Goal: Information Seeking & Learning: Learn about a topic

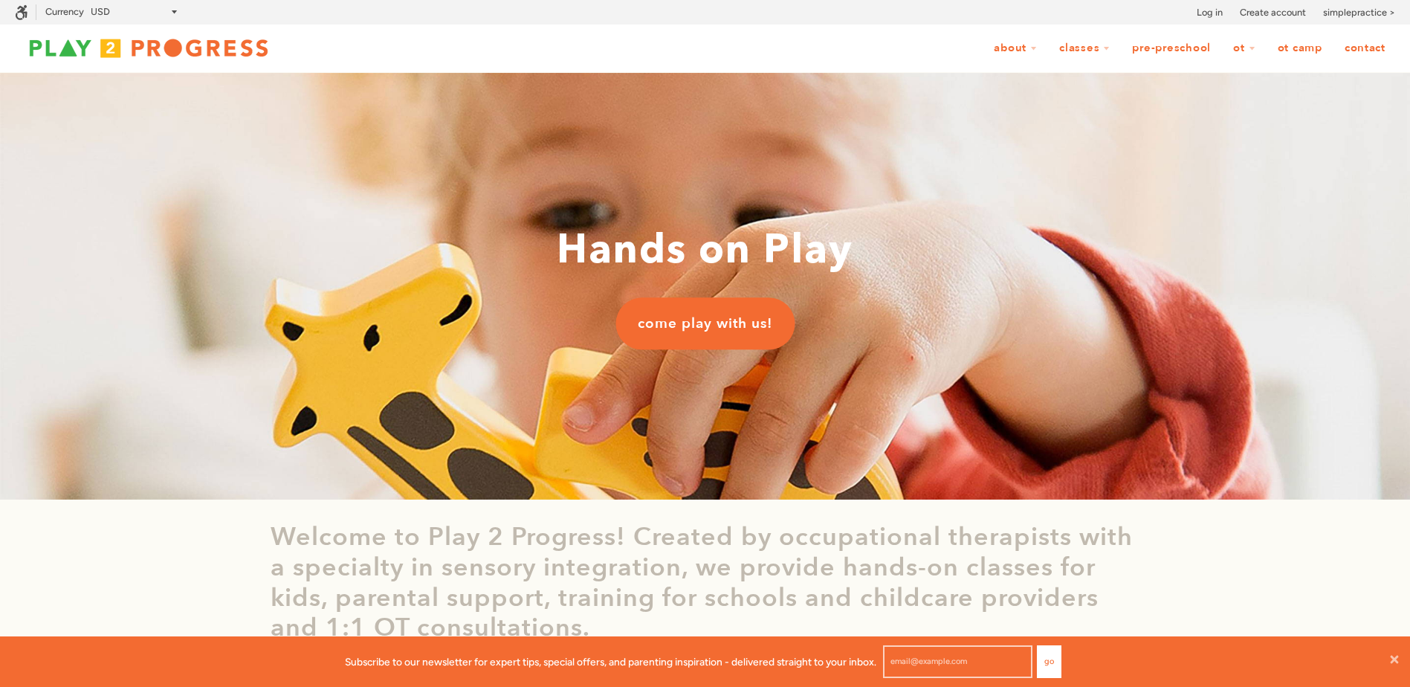
scroll to position [1, 12]
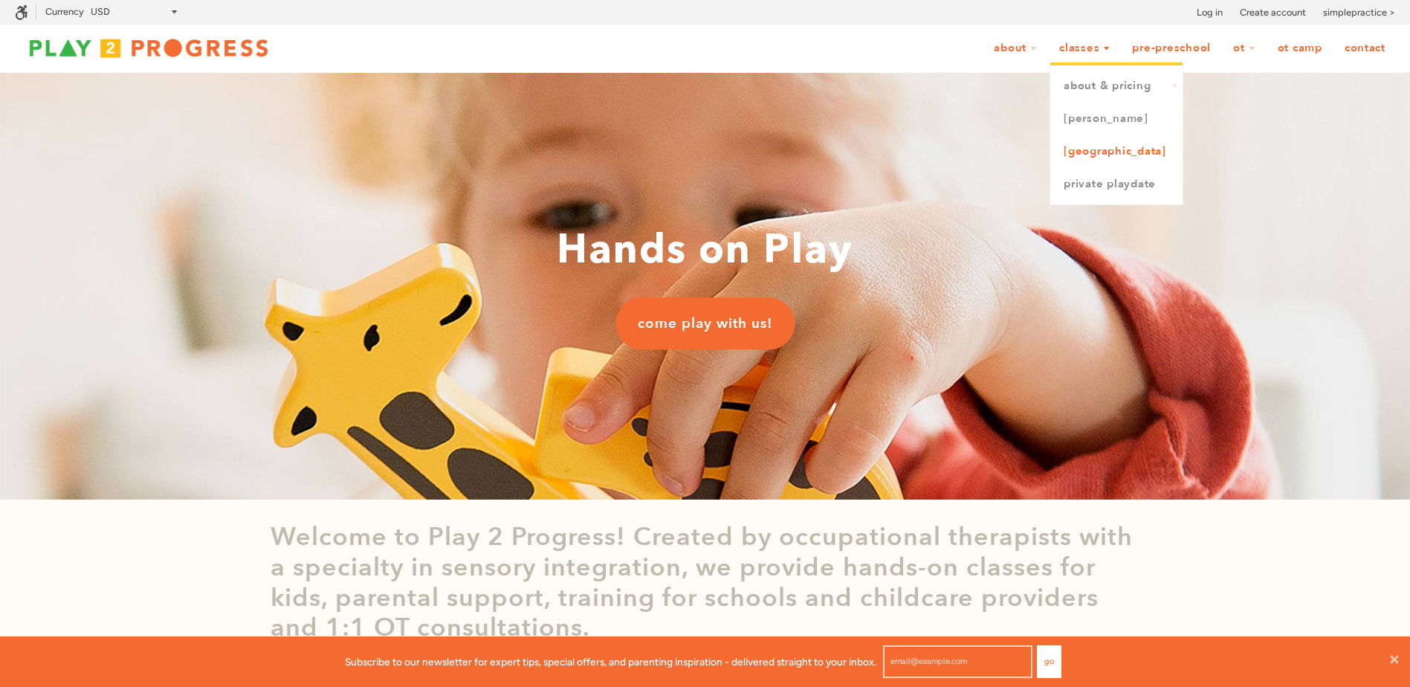
click at [1077, 144] on link "[GEOGRAPHIC_DATA]" at bounding box center [1117, 151] width 132 height 33
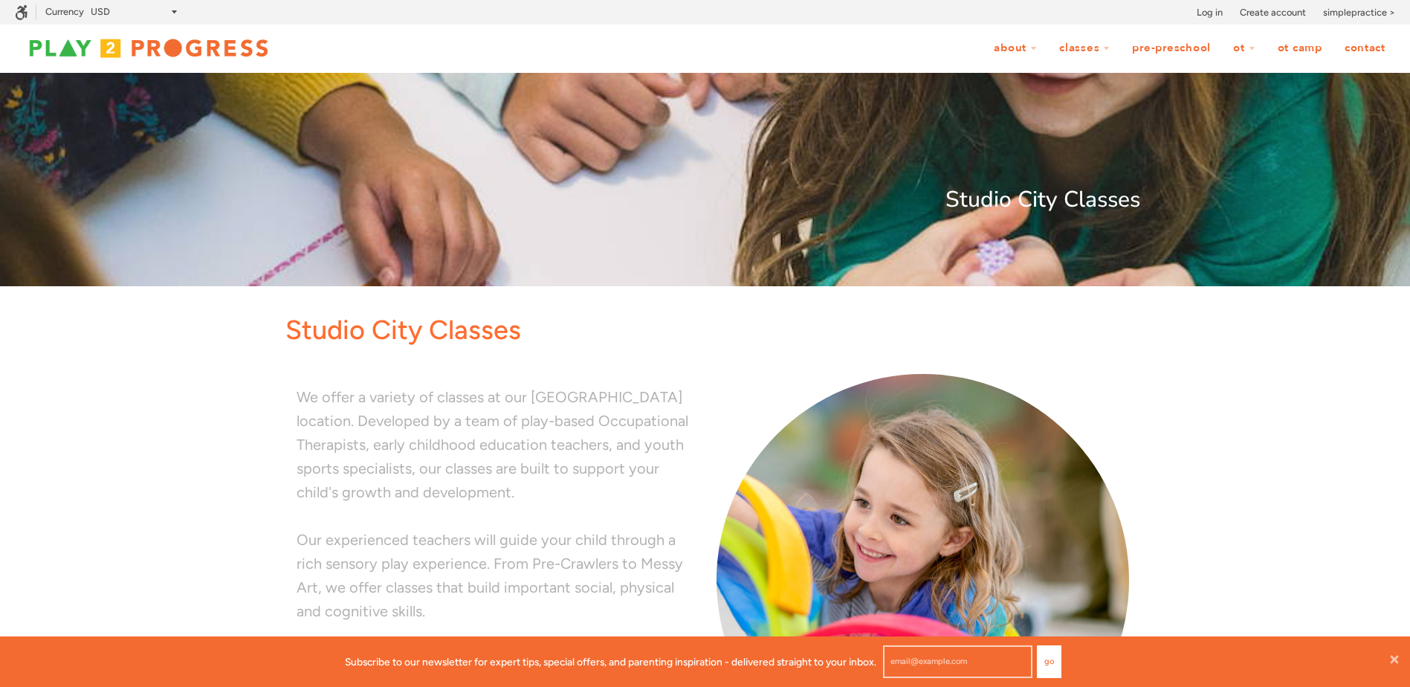
scroll to position [446, 0]
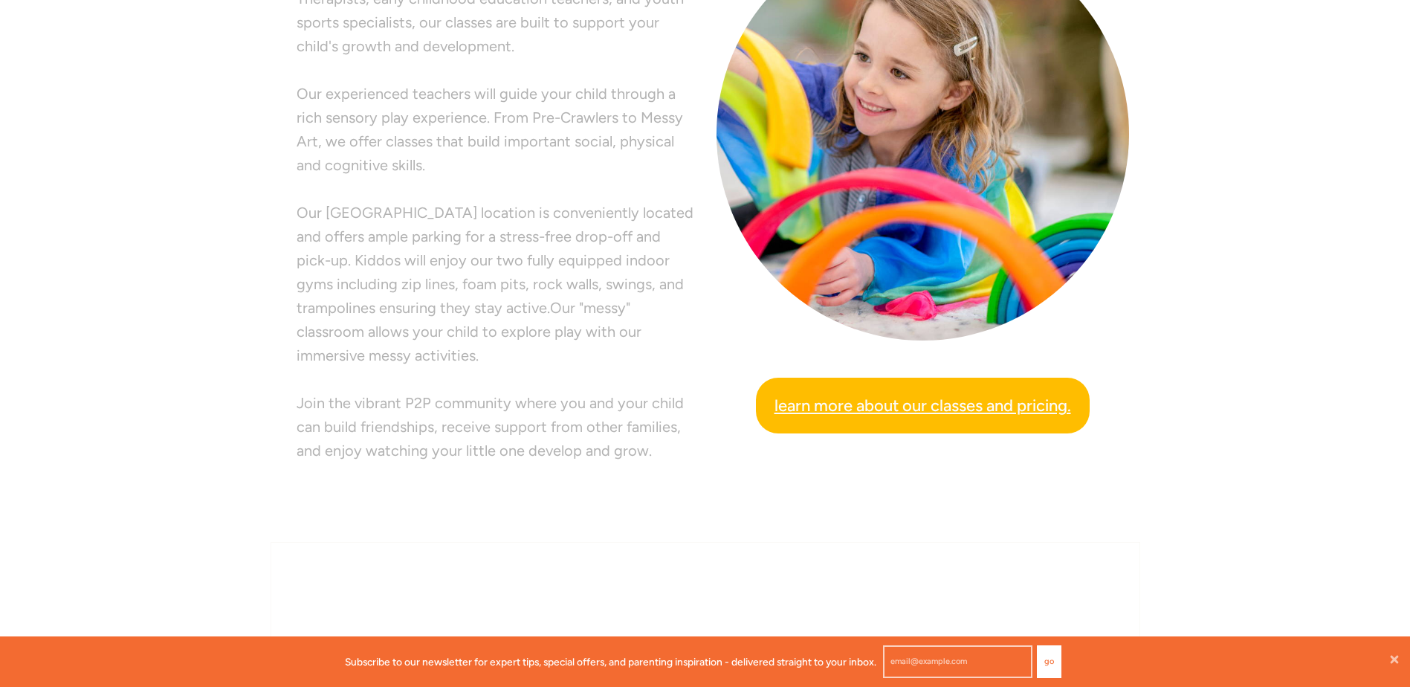
click at [907, 413] on span "Learn more about our classes and pricing." at bounding box center [923, 406] width 297 height 26
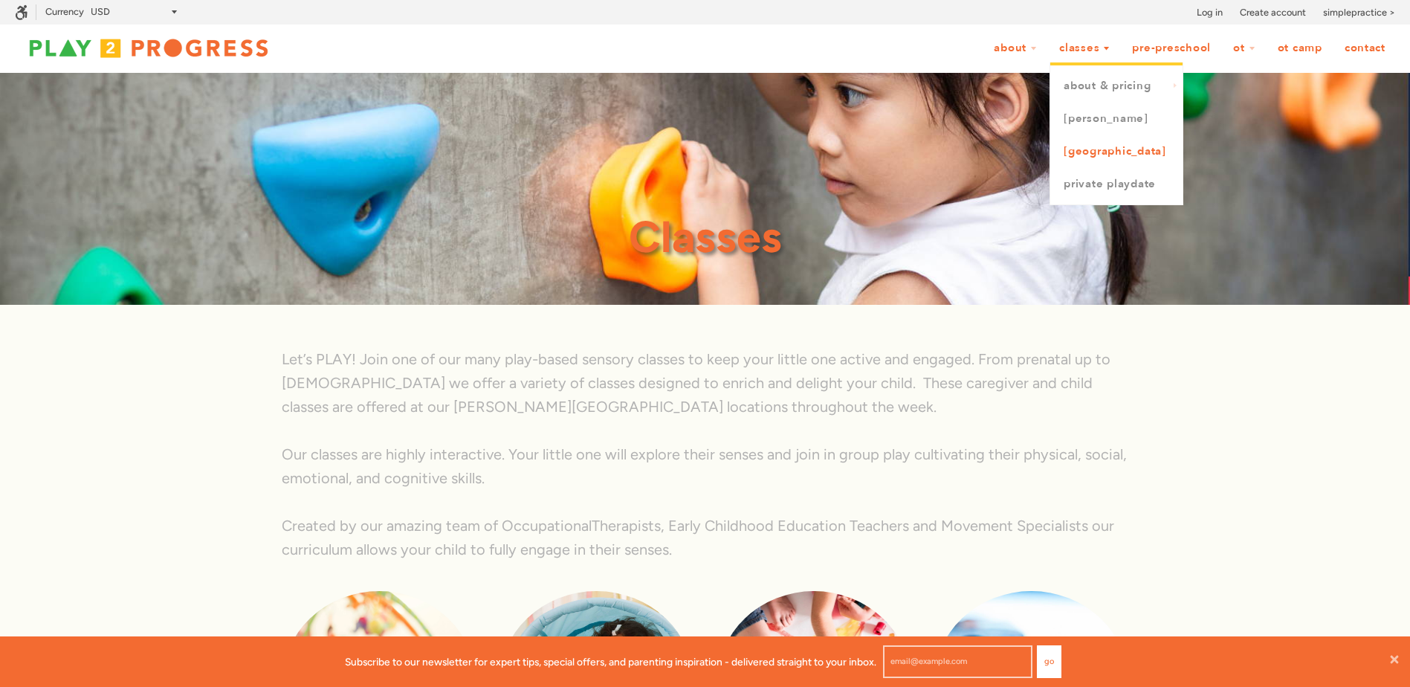
click at [1094, 146] on link "[GEOGRAPHIC_DATA]" at bounding box center [1117, 151] width 132 height 33
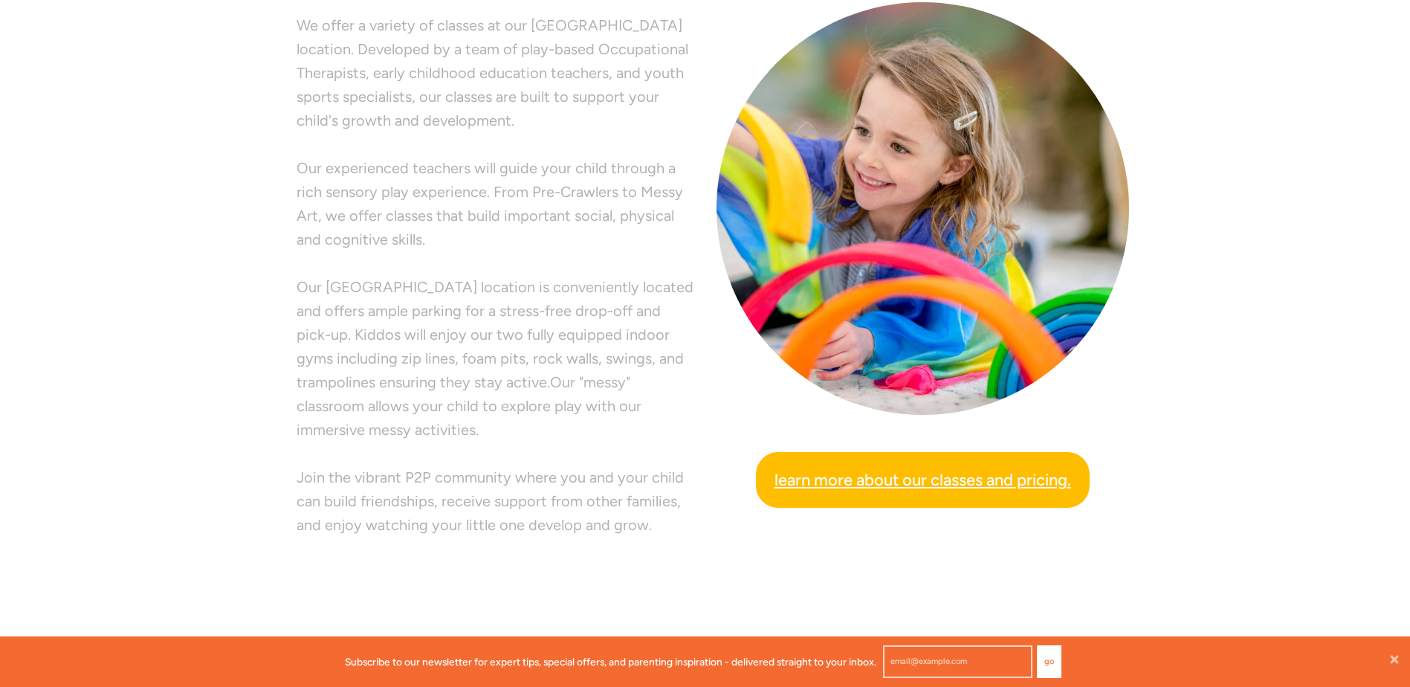
scroll to position [703, 0]
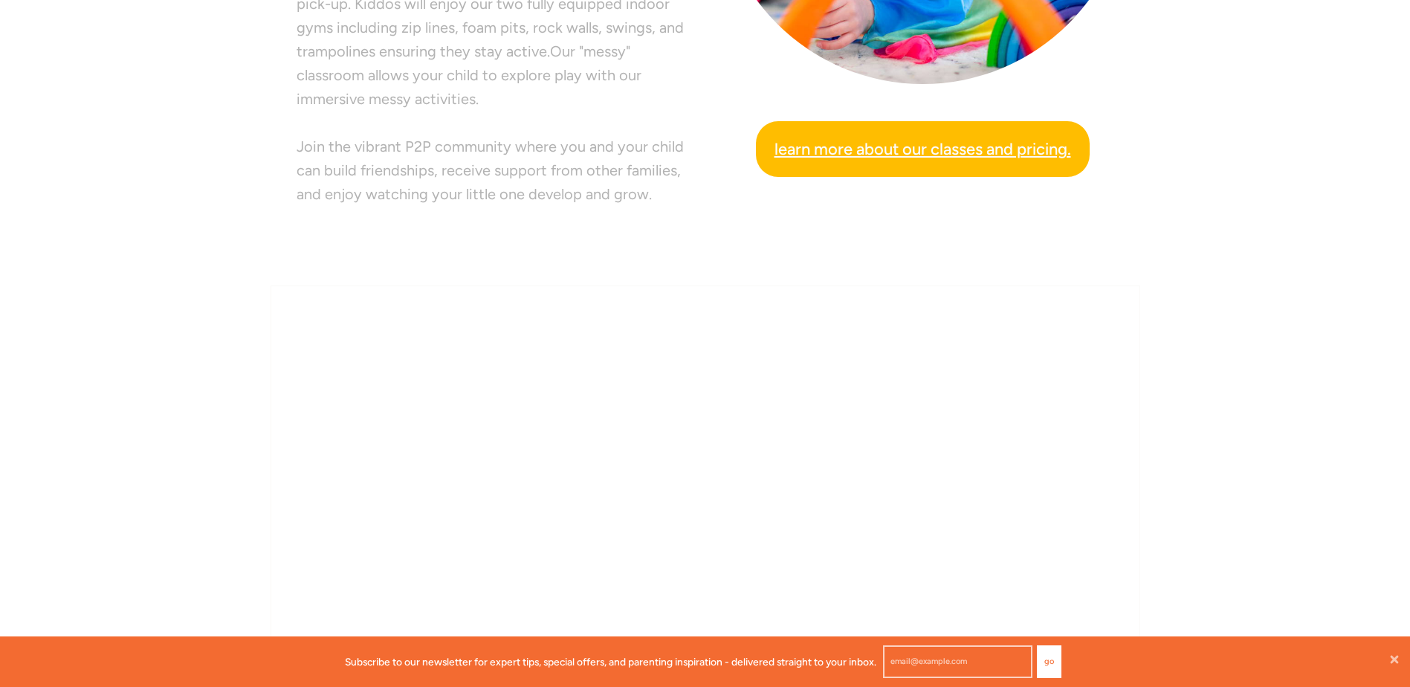
click at [892, 149] on span "Learn more about our classes and pricing." at bounding box center [923, 149] width 297 height 26
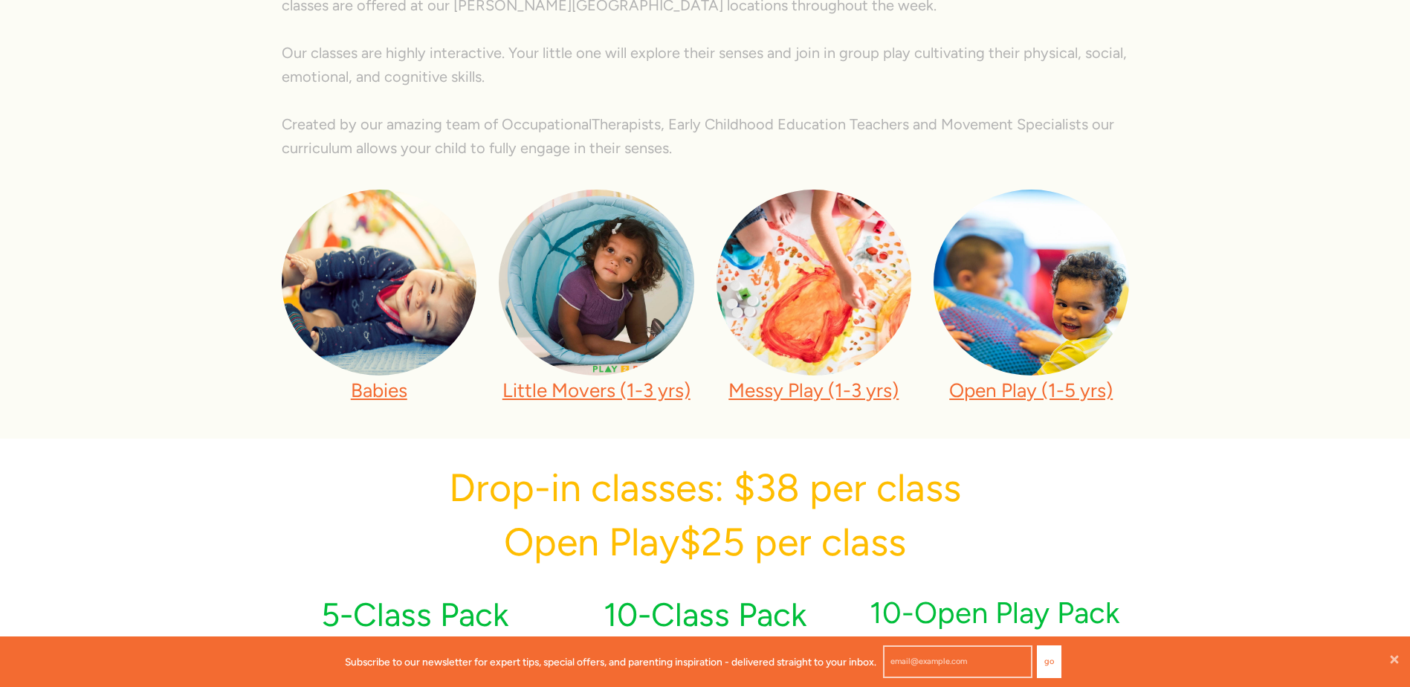
scroll to position [476, 0]
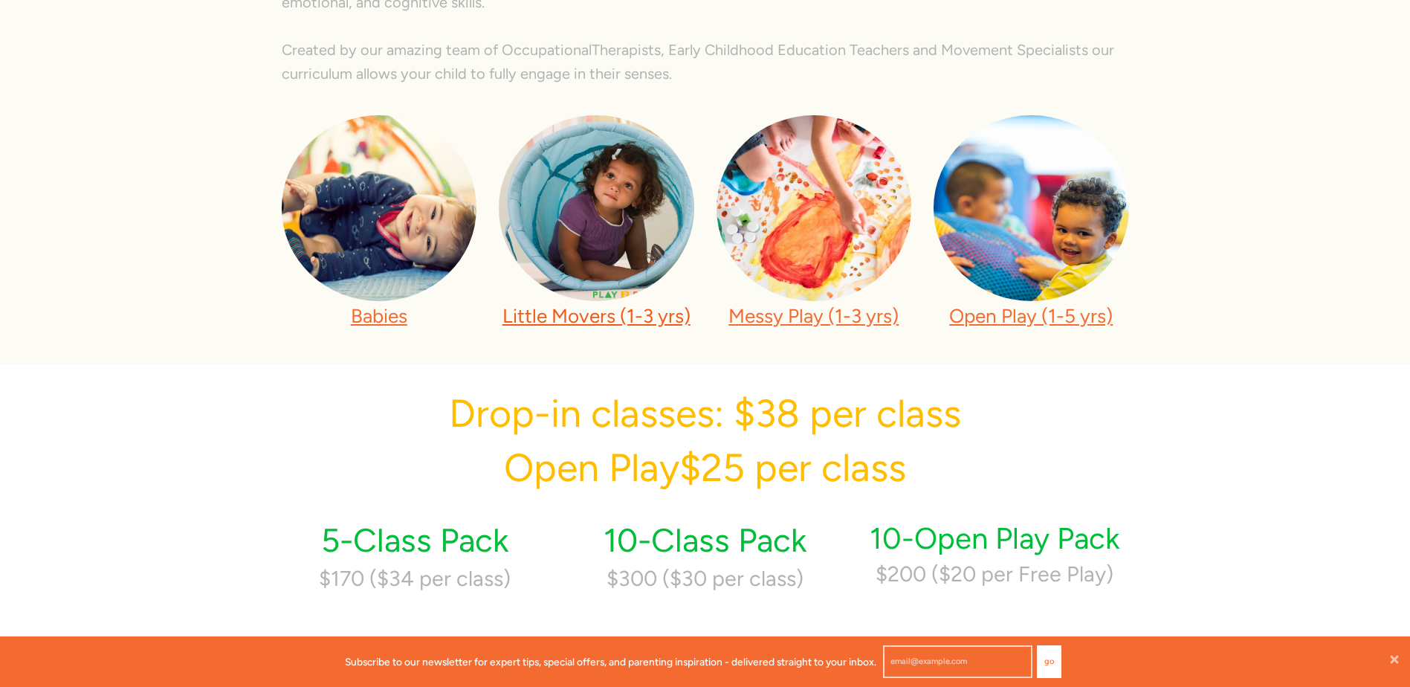
click at [634, 321] on link "Little Movers (1-3 yrs)" at bounding box center [597, 316] width 188 height 24
click at [1011, 325] on link "Open Play (1-5 yrs)" at bounding box center [1031, 316] width 164 height 24
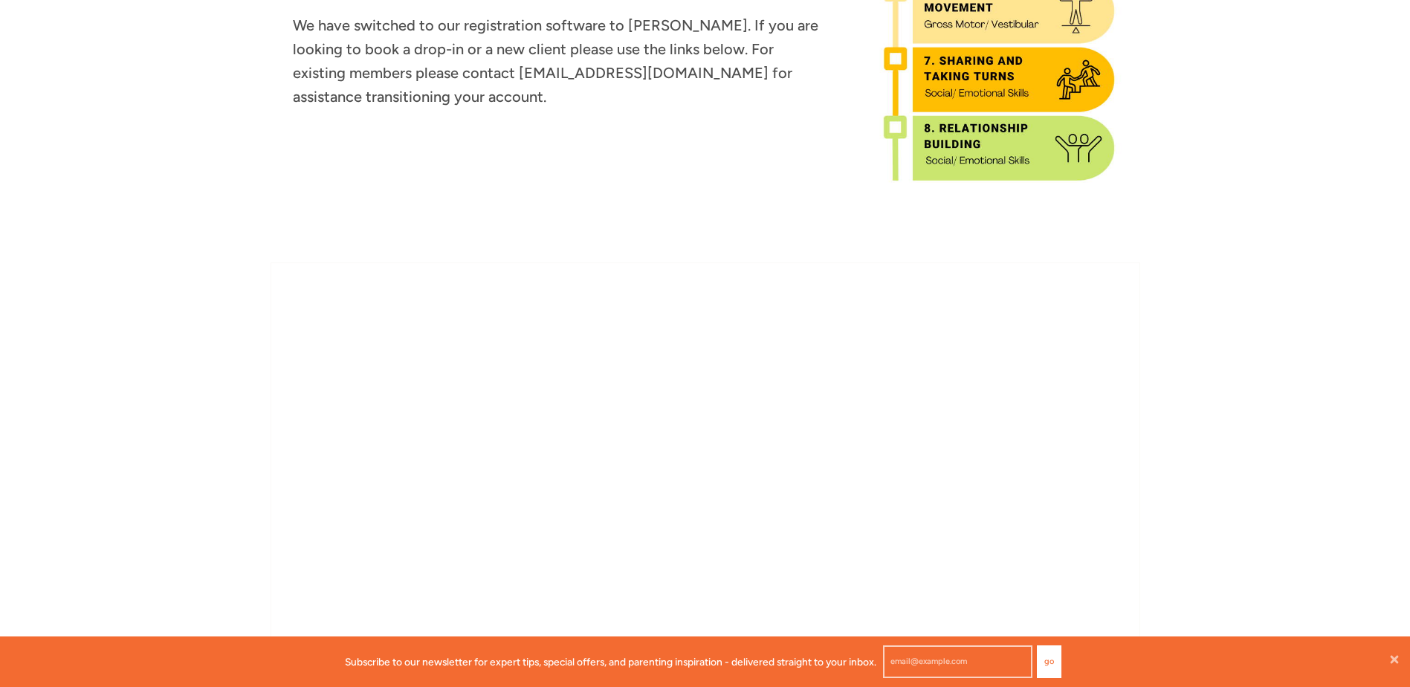
scroll to position [1115, 0]
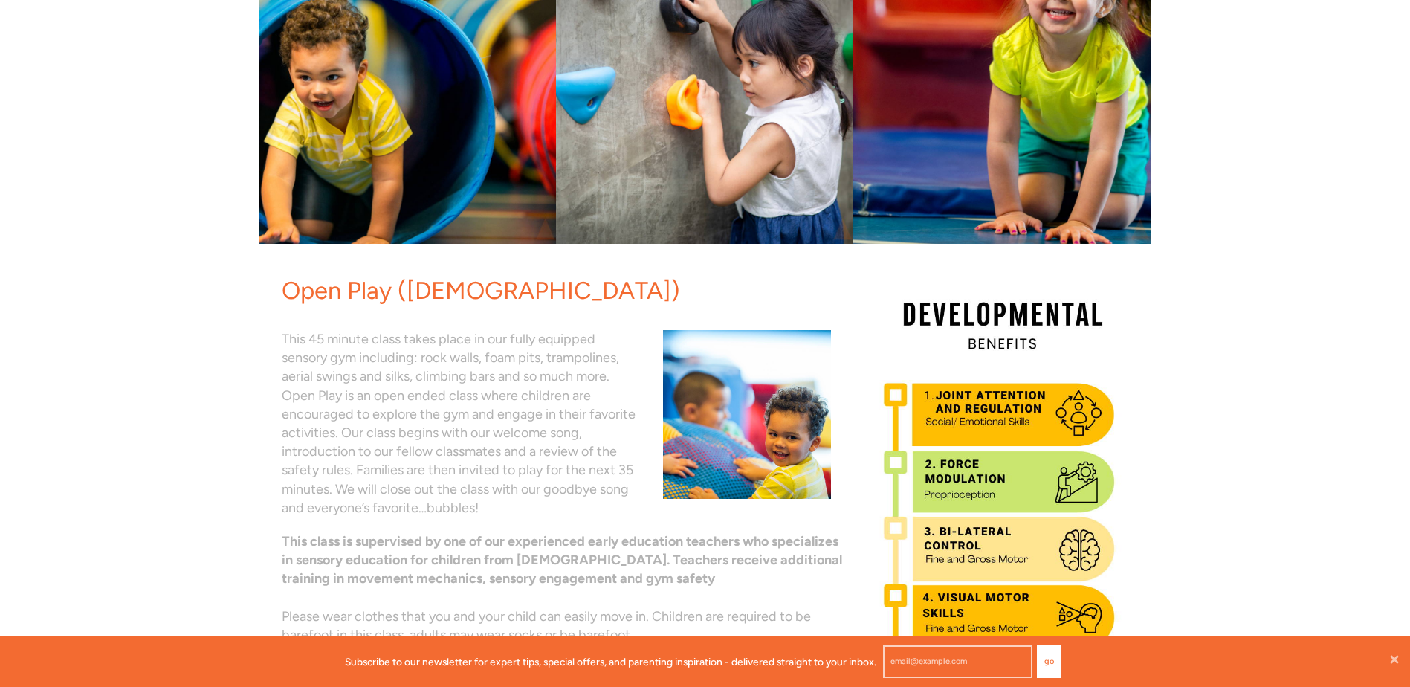
scroll to position [0, 0]
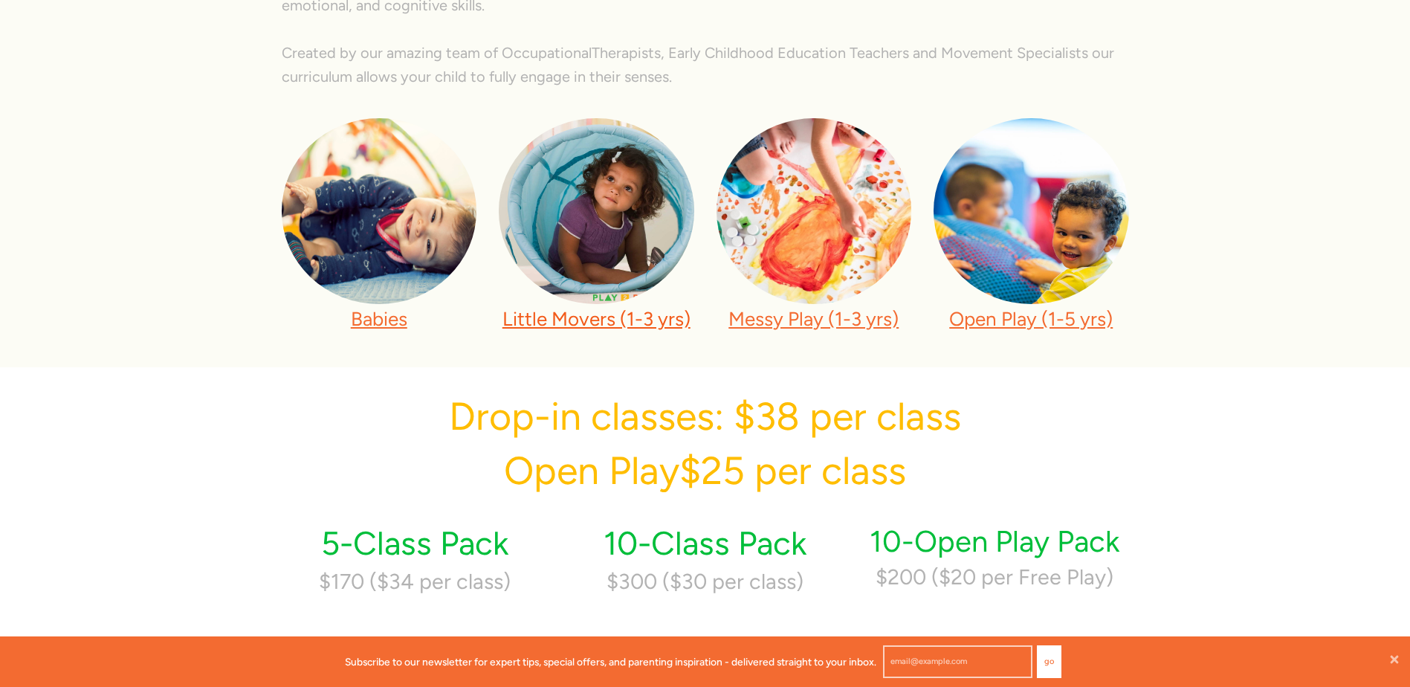
scroll to position [476, 0]
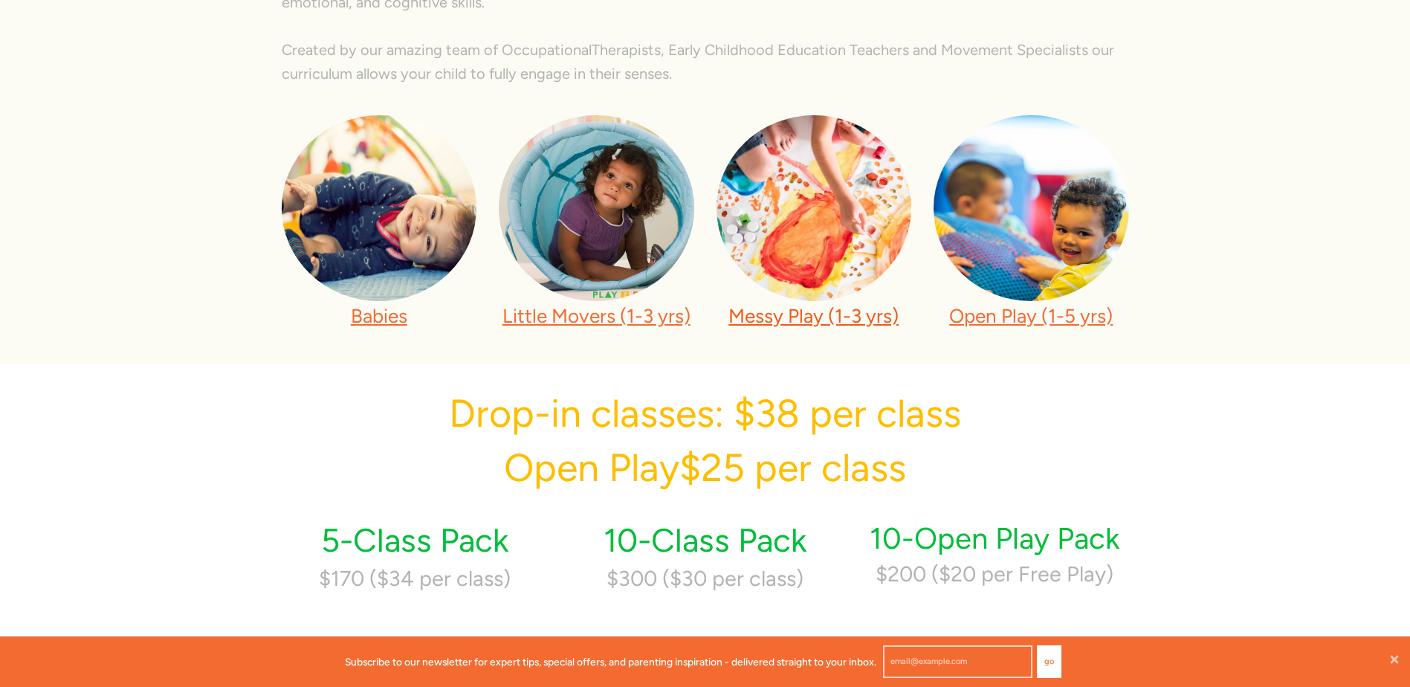
click at [844, 317] on link "Messy Play (1-3 yrs)" at bounding box center [814, 316] width 170 height 24
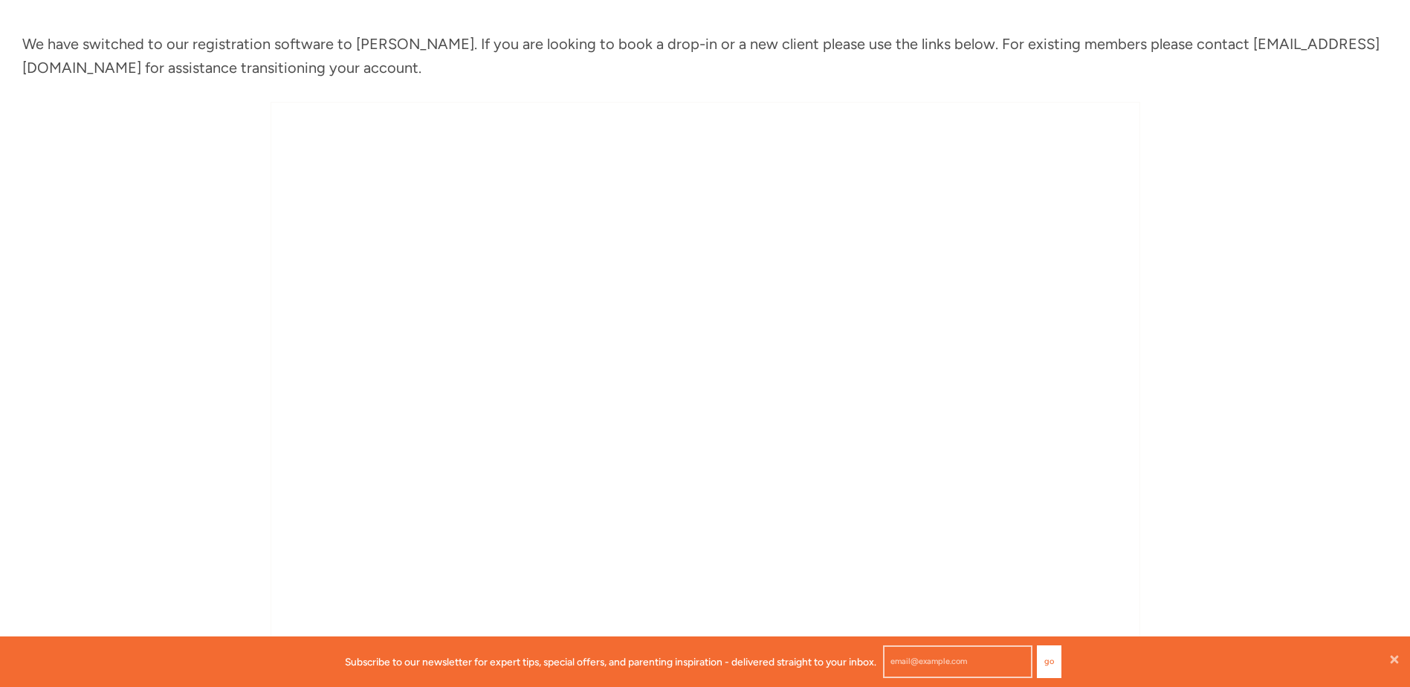
scroll to position [744, 0]
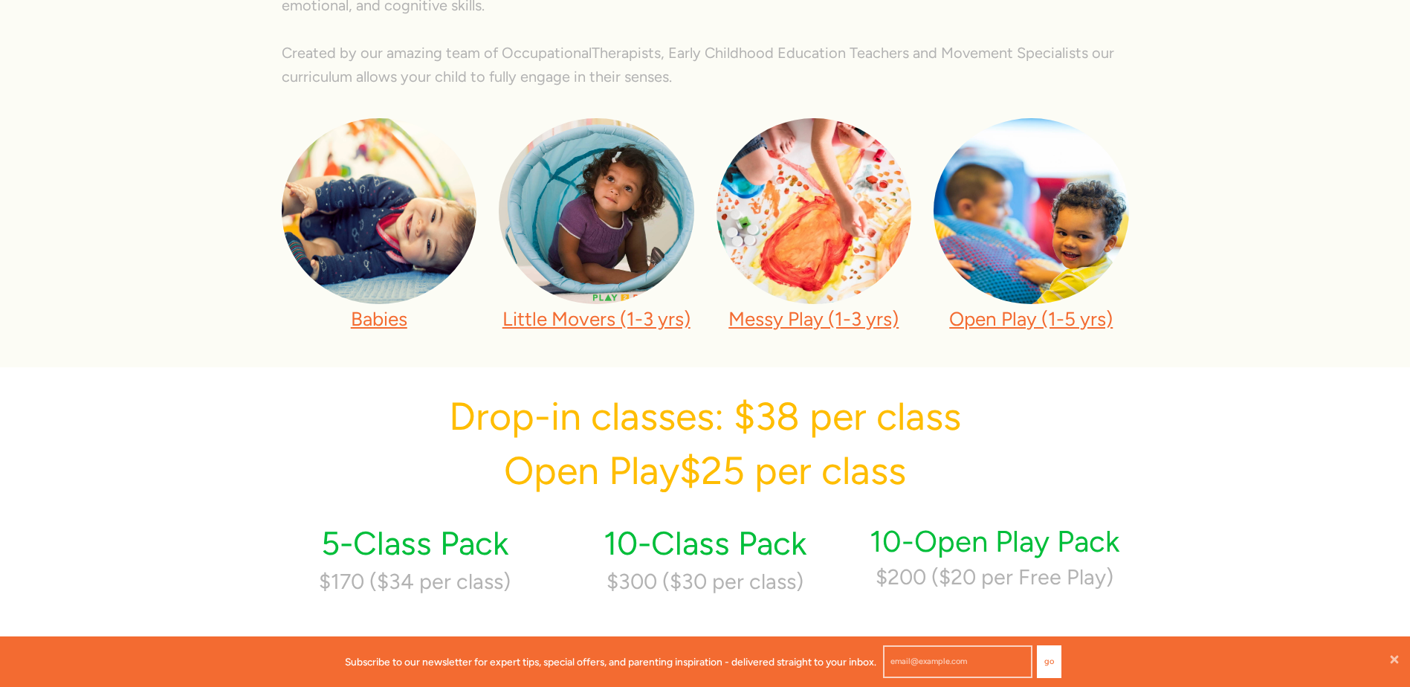
scroll to position [476, 0]
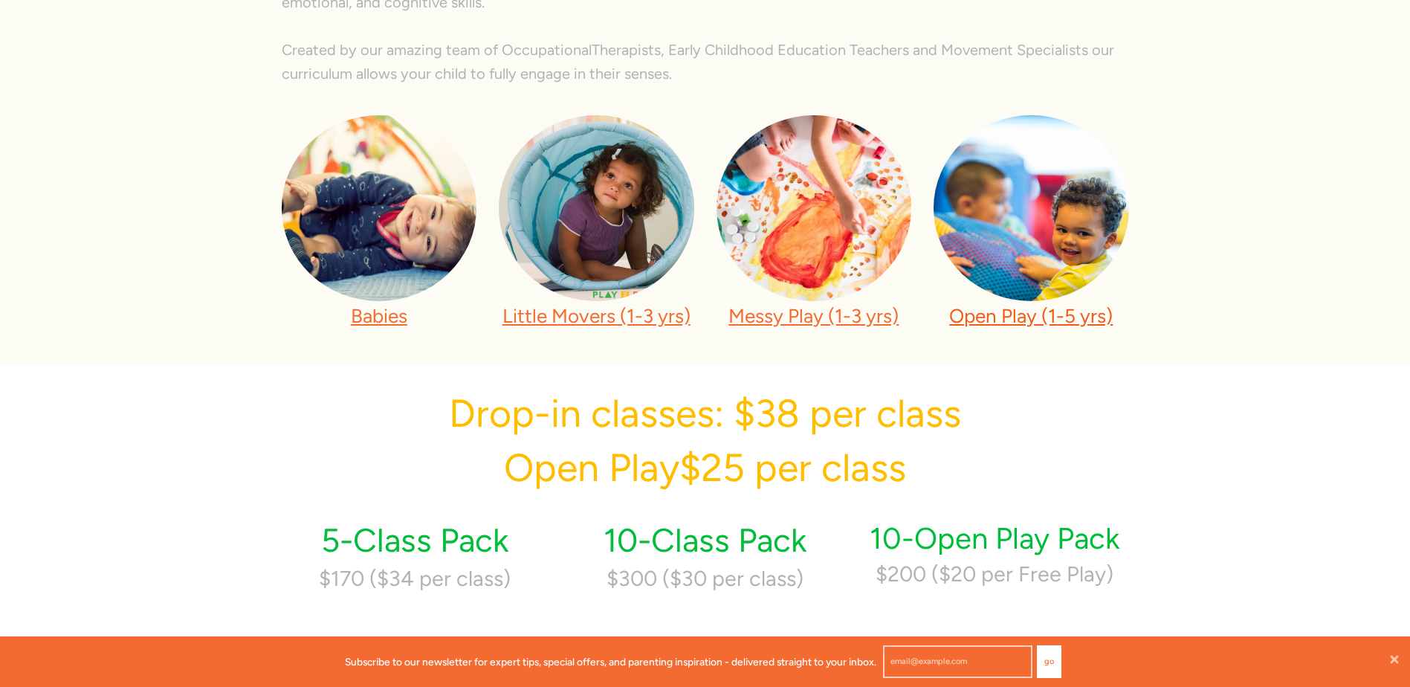
click at [1002, 322] on link "Open Play (1-5 yrs)" at bounding box center [1031, 316] width 164 height 24
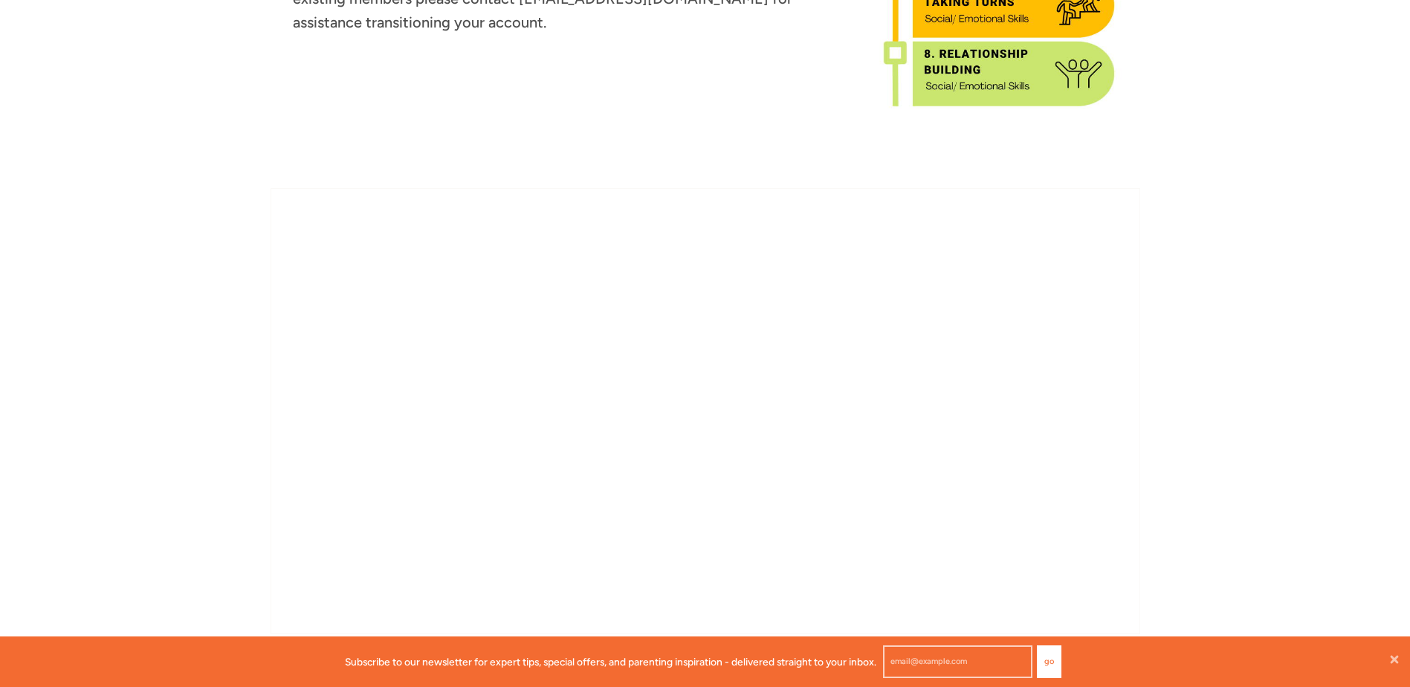
scroll to position [1264, 0]
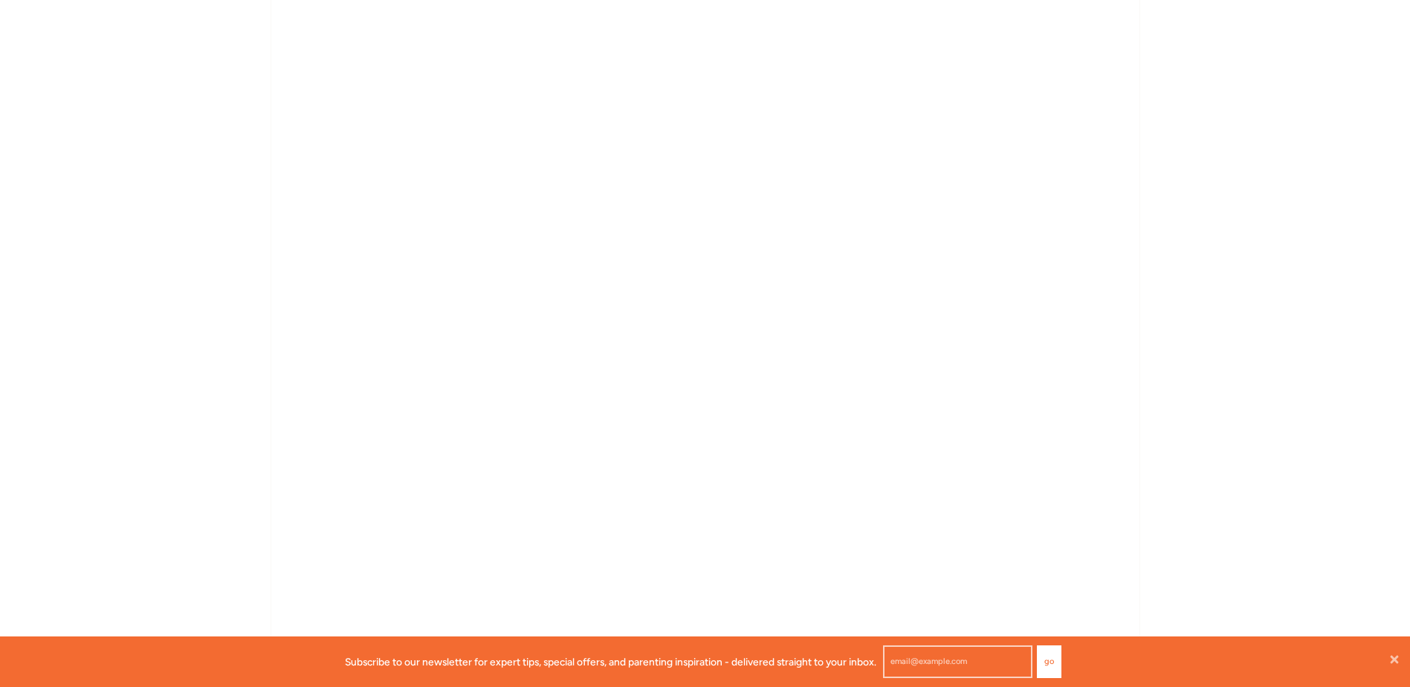
click at [1229, 359] on div "Open Play ([DEMOGRAPHIC_DATA]) This 45 minute class takes place in our fully eq…" at bounding box center [705, 592] width 1410 height 3566
